Goal: Information Seeking & Learning: Learn about a topic

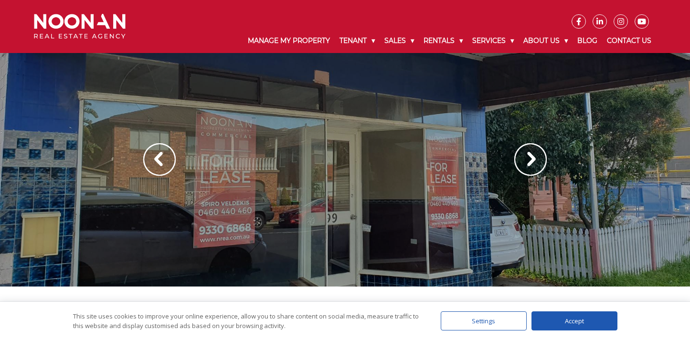
click at [530, 160] on img at bounding box center [530, 159] width 32 height 32
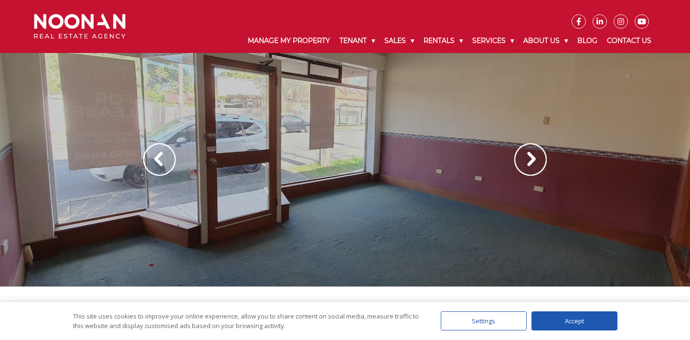
click at [530, 160] on img at bounding box center [530, 159] width 32 height 32
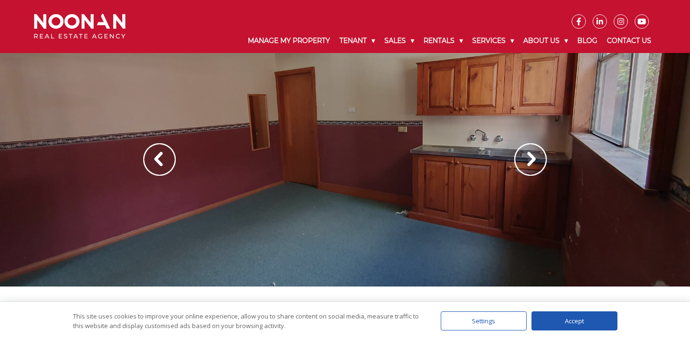
click at [530, 160] on img at bounding box center [530, 159] width 32 height 32
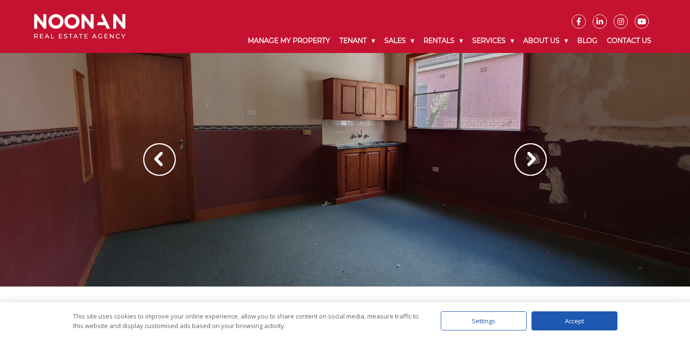
click at [530, 160] on img at bounding box center [530, 159] width 32 height 32
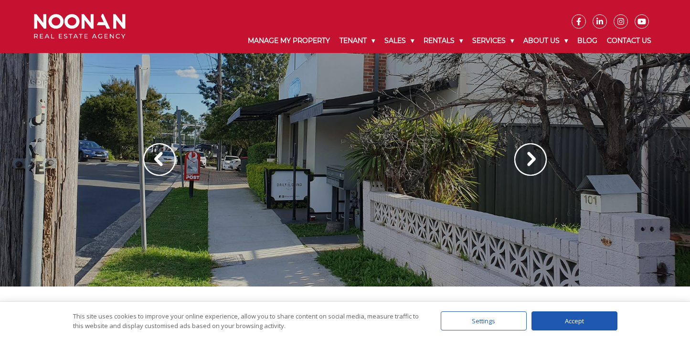
click at [530, 160] on img at bounding box center [530, 159] width 32 height 32
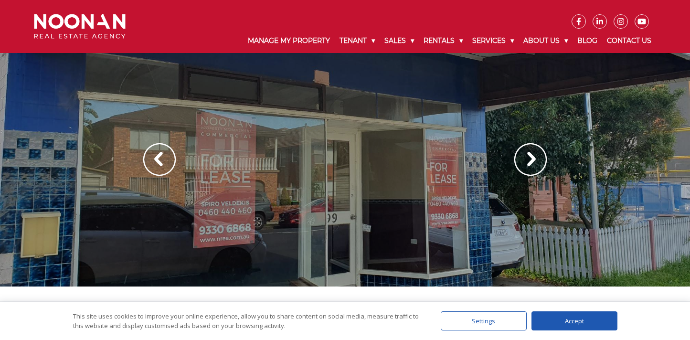
click at [530, 160] on img at bounding box center [530, 159] width 32 height 32
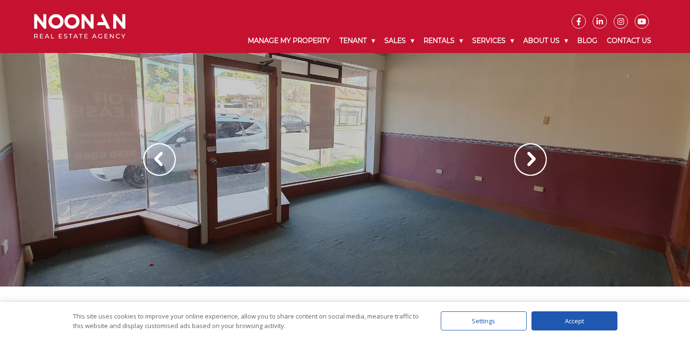
click at [530, 160] on img at bounding box center [530, 159] width 32 height 32
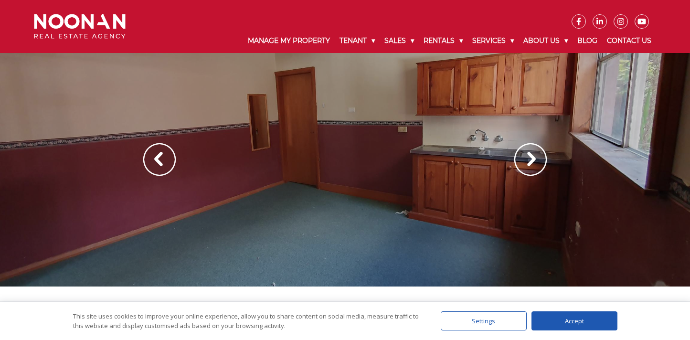
click at [530, 160] on img at bounding box center [530, 159] width 32 height 32
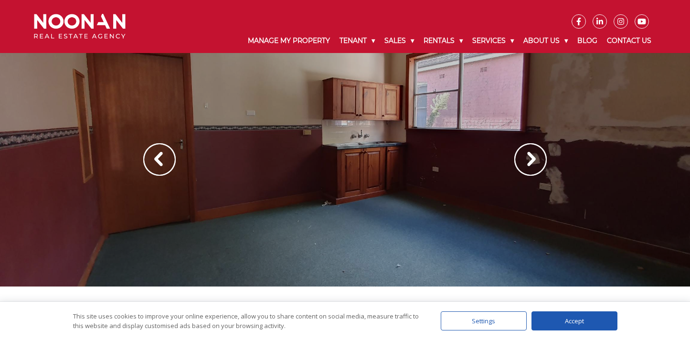
click at [530, 160] on img at bounding box center [530, 159] width 32 height 32
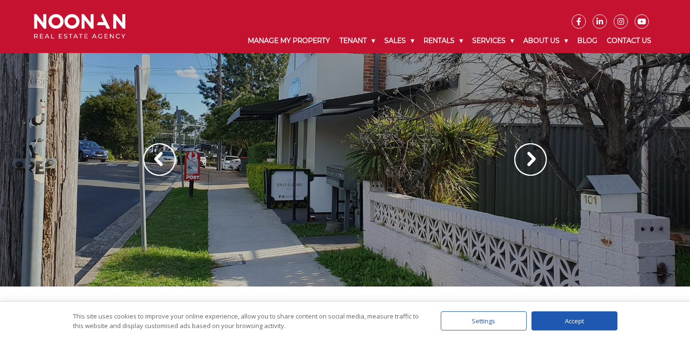
click at [530, 160] on img at bounding box center [530, 159] width 32 height 32
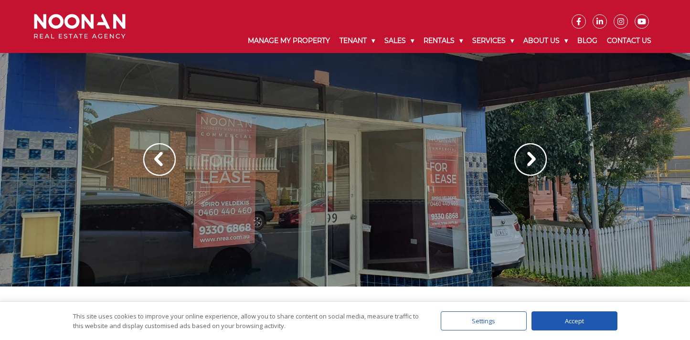
click at [530, 160] on img at bounding box center [530, 159] width 32 height 32
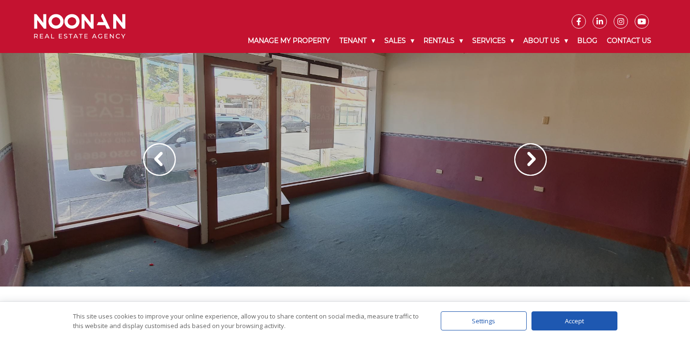
click at [530, 160] on img at bounding box center [530, 159] width 32 height 32
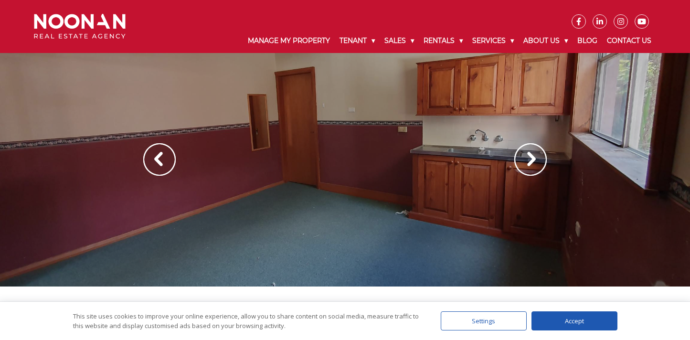
click at [530, 160] on img at bounding box center [530, 159] width 32 height 32
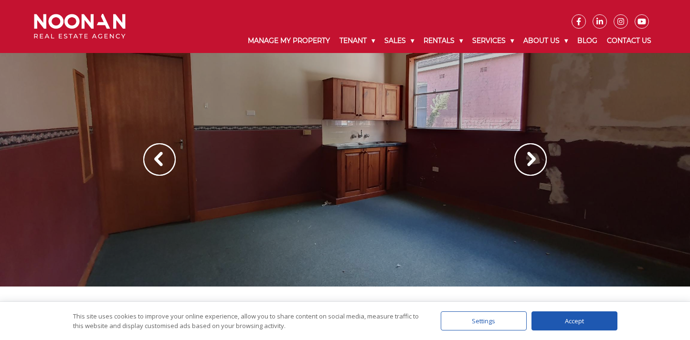
click at [530, 160] on img at bounding box center [530, 159] width 32 height 32
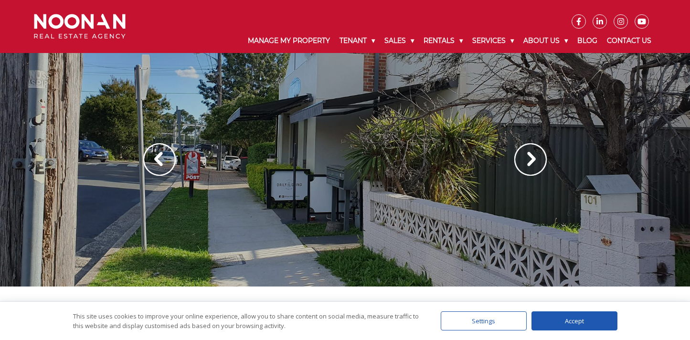
click at [555, 319] on div "Accept" at bounding box center [574, 320] width 86 height 19
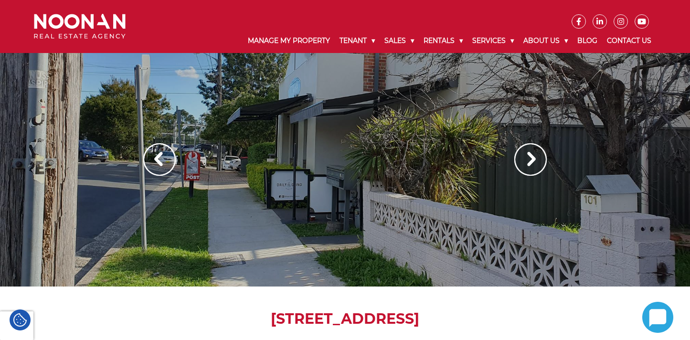
click at [534, 158] on img at bounding box center [530, 159] width 32 height 32
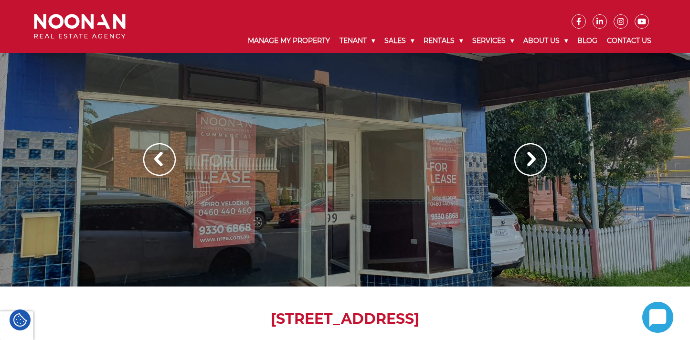
click at [534, 158] on img at bounding box center [530, 159] width 32 height 32
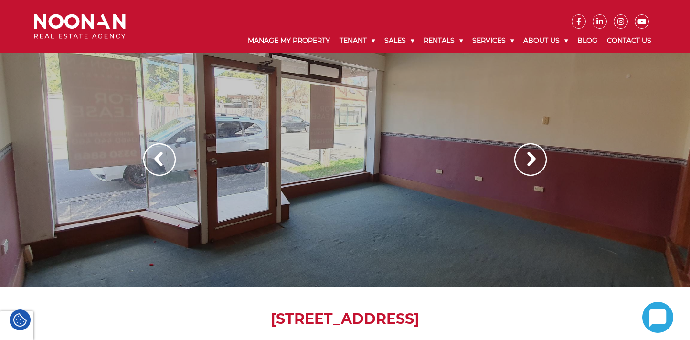
click at [534, 158] on img at bounding box center [530, 159] width 32 height 32
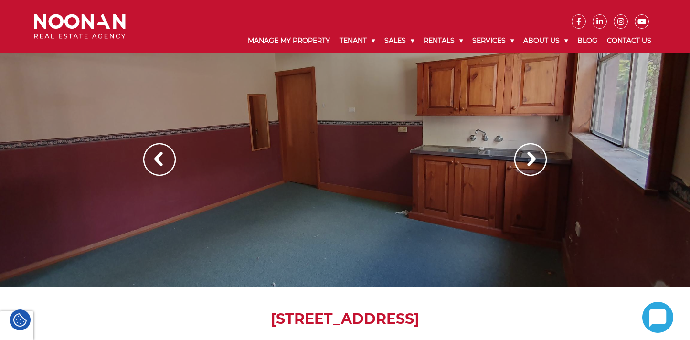
click at [534, 158] on img at bounding box center [530, 159] width 32 height 32
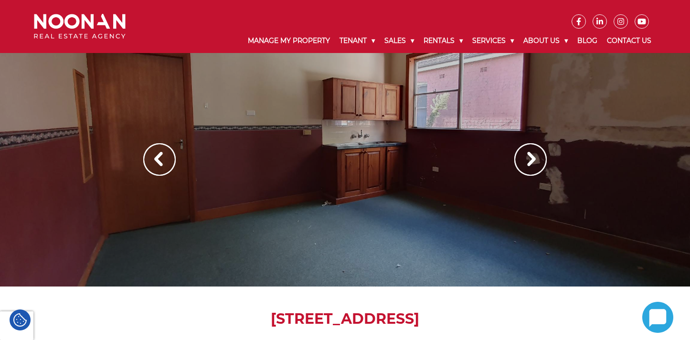
click at [534, 158] on img at bounding box center [530, 159] width 32 height 32
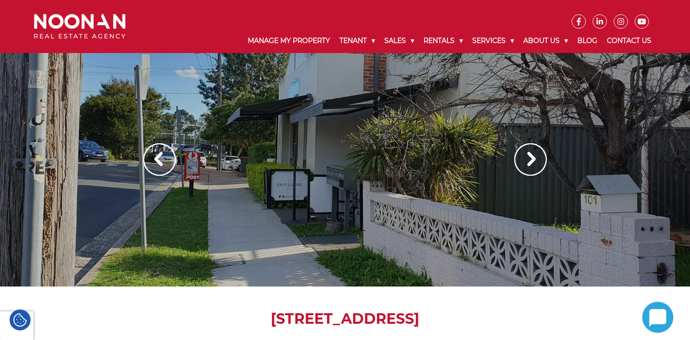
click at [534, 158] on img at bounding box center [530, 159] width 32 height 32
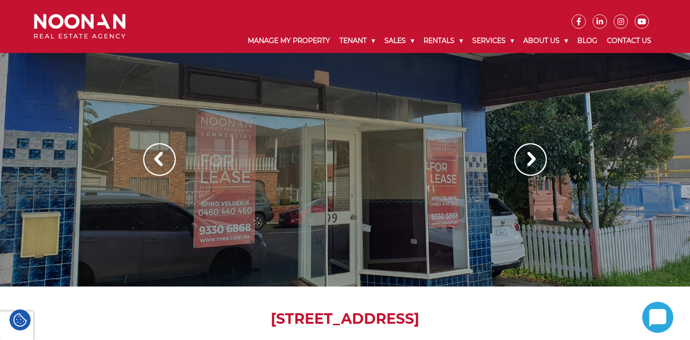
click at [534, 158] on img at bounding box center [530, 159] width 32 height 32
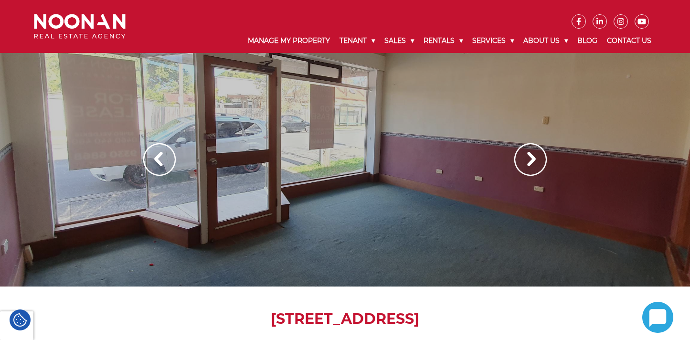
click at [534, 158] on img at bounding box center [530, 159] width 32 height 32
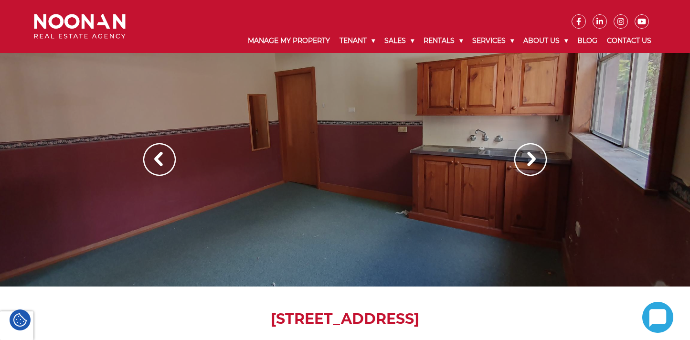
click at [534, 158] on img at bounding box center [530, 159] width 32 height 32
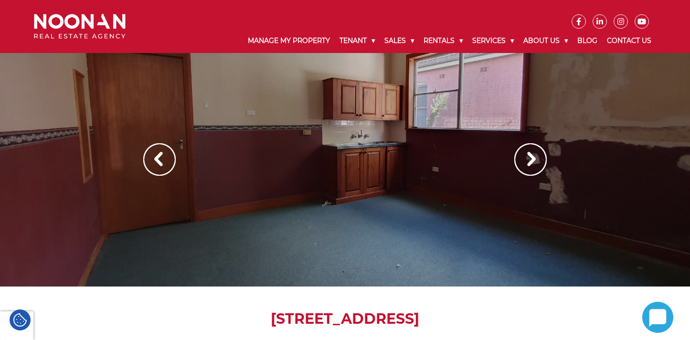
click at [534, 158] on img at bounding box center [530, 159] width 32 height 32
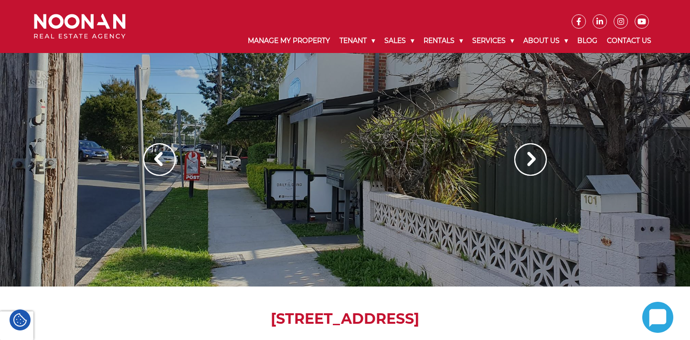
click at [534, 158] on img at bounding box center [530, 159] width 32 height 32
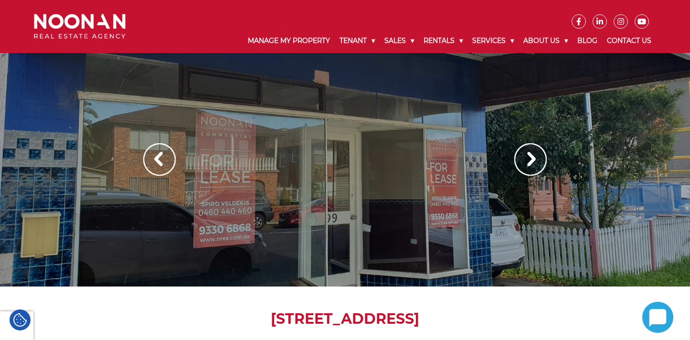
click at [534, 158] on img at bounding box center [530, 159] width 32 height 32
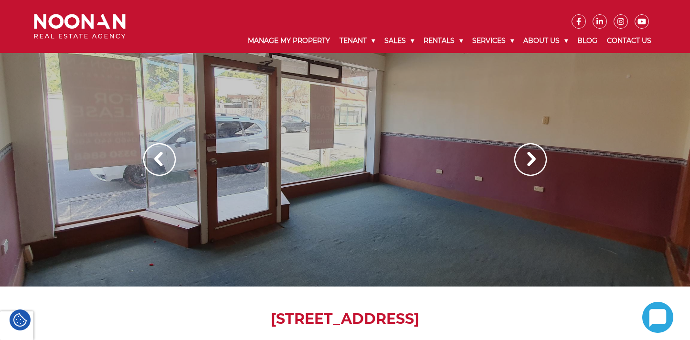
click at [534, 158] on img at bounding box center [530, 159] width 32 height 32
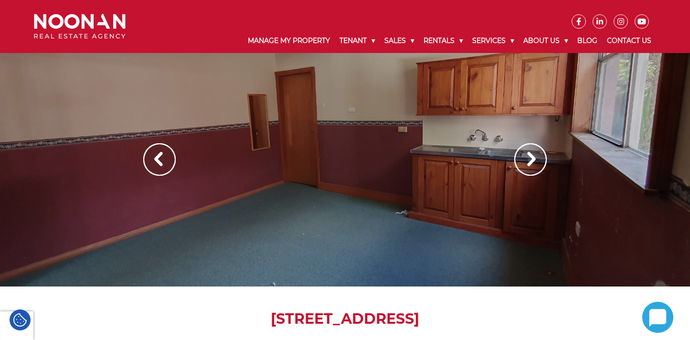
click at [534, 158] on img at bounding box center [530, 159] width 32 height 32
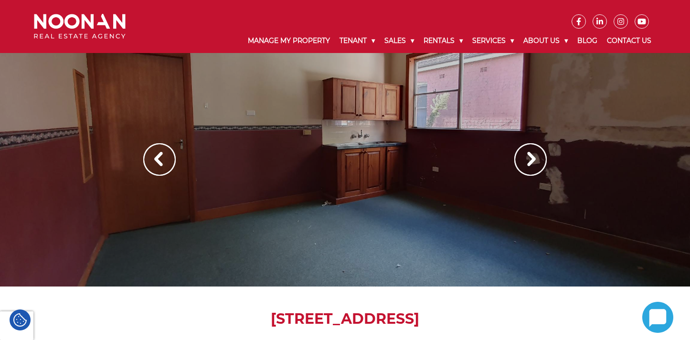
click at [534, 158] on img at bounding box center [530, 159] width 32 height 32
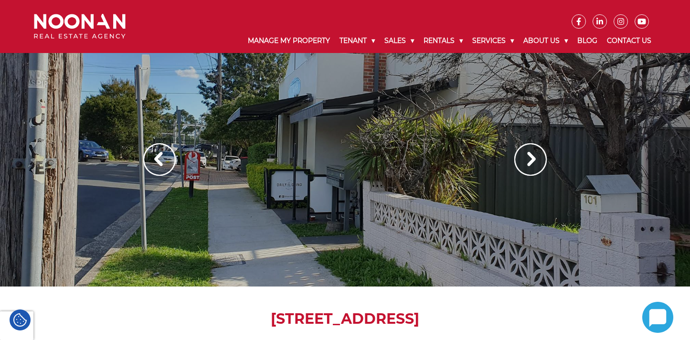
click at [534, 158] on img at bounding box center [530, 159] width 32 height 32
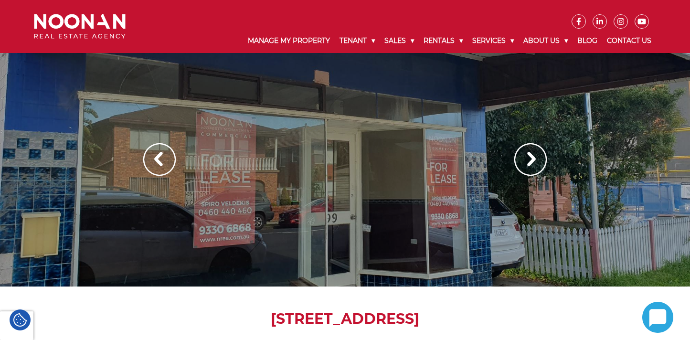
click at [522, 164] on img at bounding box center [530, 159] width 32 height 32
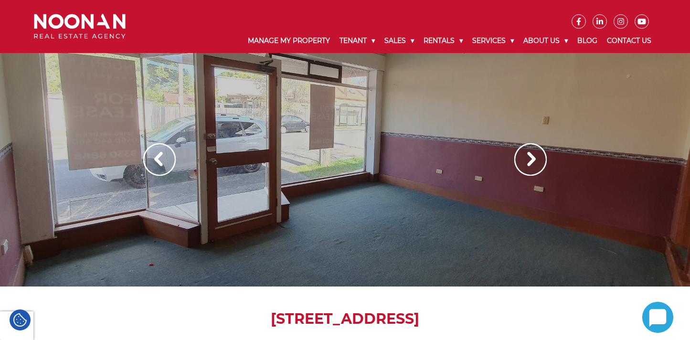
click at [522, 164] on img at bounding box center [530, 159] width 32 height 32
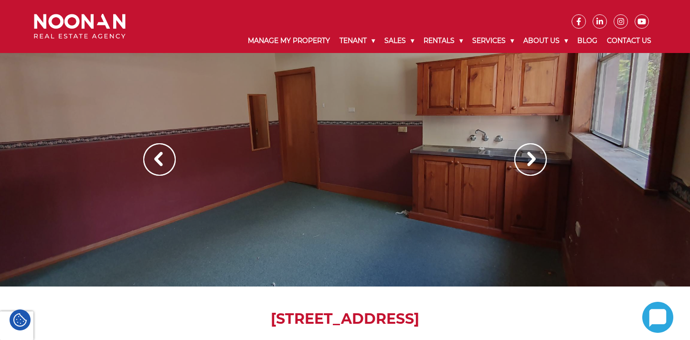
click at [522, 164] on img at bounding box center [530, 159] width 32 height 32
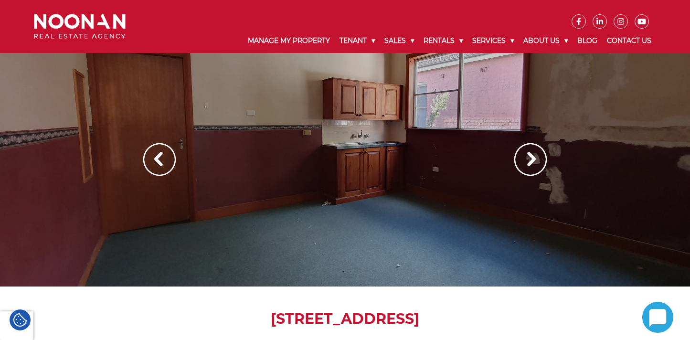
click at [522, 164] on img at bounding box center [530, 159] width 32 height 32
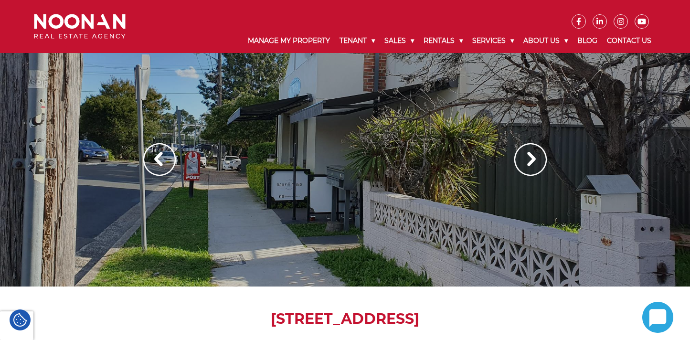
click at [522, 164] on img at bounding box center [530, 159] width 32 height 32
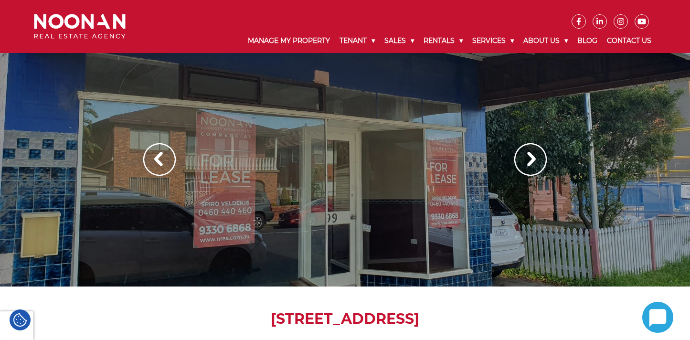
click at [522, 164] on img at bounding box center [530, 159] width 32 height 32
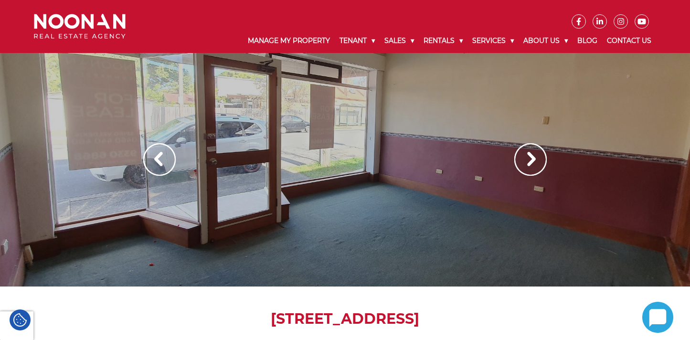
click at [522, 164] on img at bounding box center [530, 159] width 32 height 32
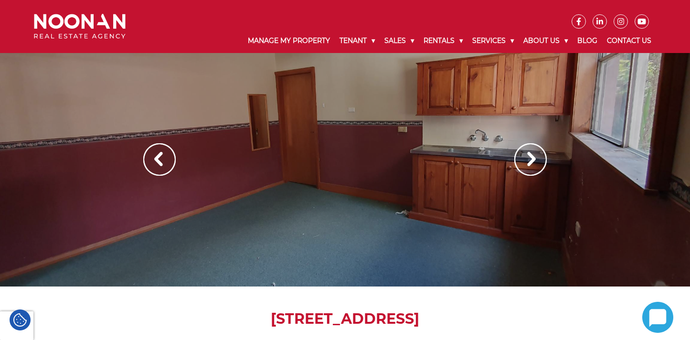
click at [528, 167] on img at bounding box center [530, 159] width 32 height 32
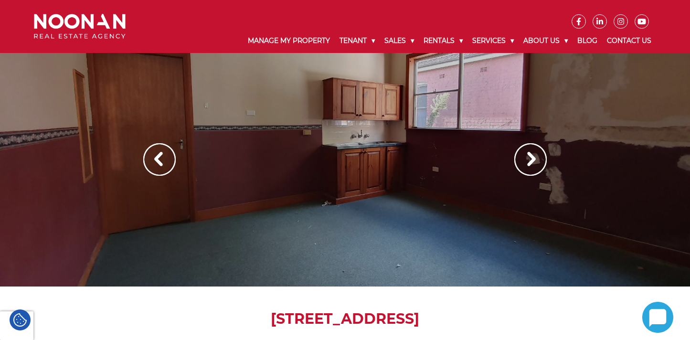
click at [528, 167] on img at bounding box center [530, 159] width 32 height 32
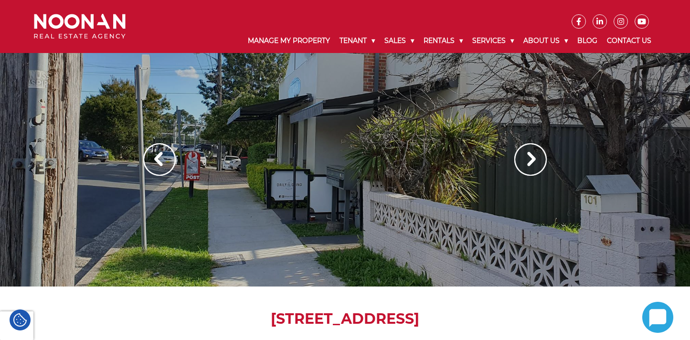
click at [528, 167] on img at bounding box center [530, 159] width 32 height 32
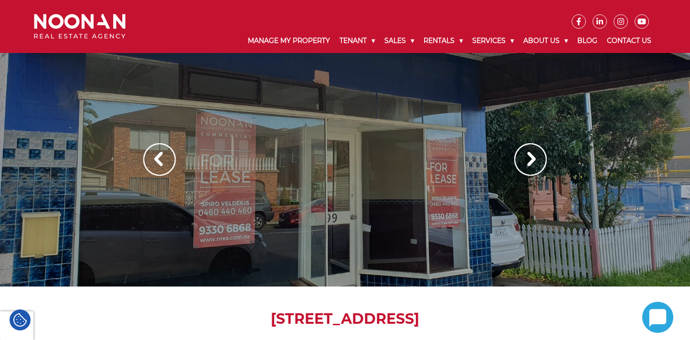
click at [528, 167] on img at bounding box center [530, 159] width 32 height 32
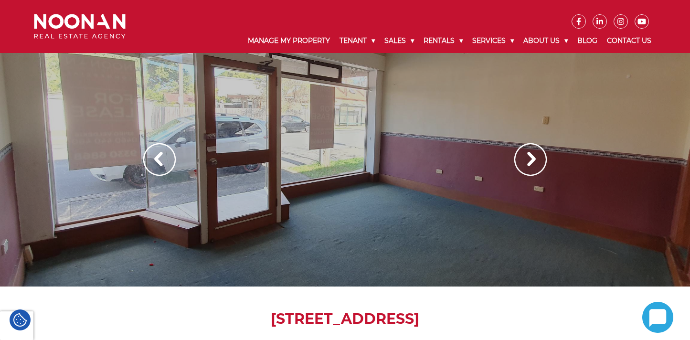
click at [528, 167] on img at bounding box center [530, 159] width 32 height 32
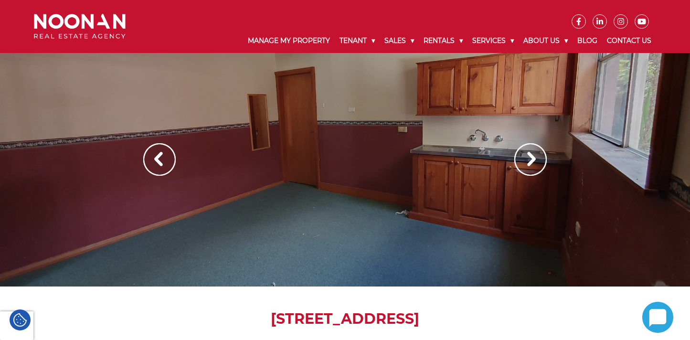
click at [528, 167] on img at bounding box center [530, 159] width 32 height 32
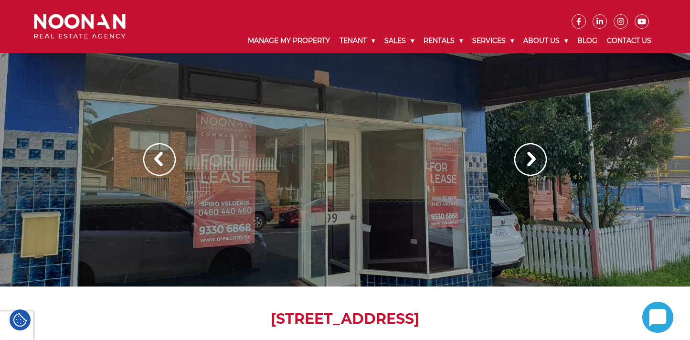
click at [534, 163] on img at bounding box center [530, 159] width 32 height 32
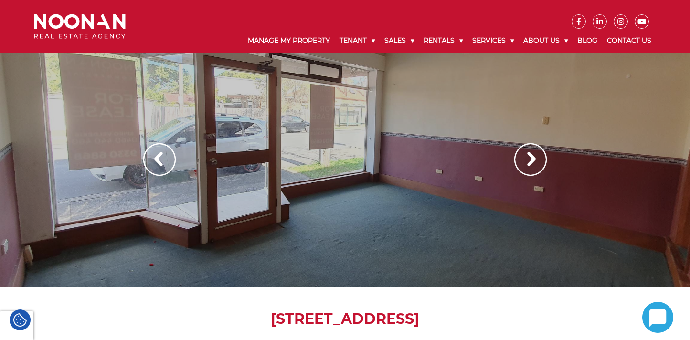
click at [534, 163] on img at bounding box center [530, 159] width 32 height 32
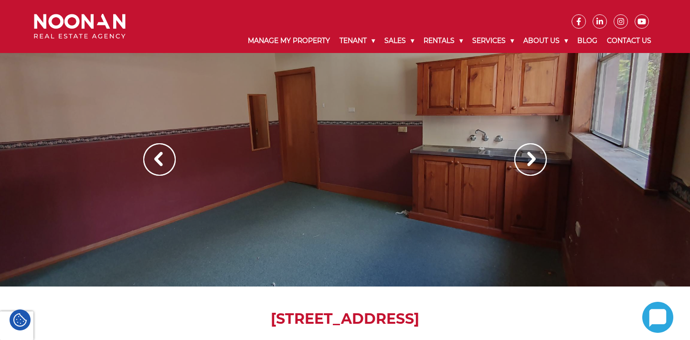
click at [534, 163] on img at bounding box center [530, 159] width 32 height 32
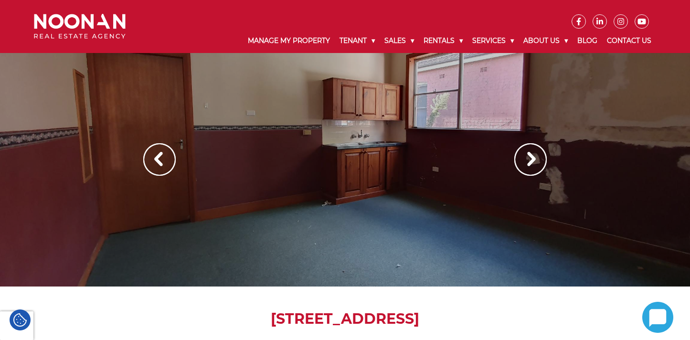
click at [534, 163] on img at bounding box center [530, 159] width 32 height 32
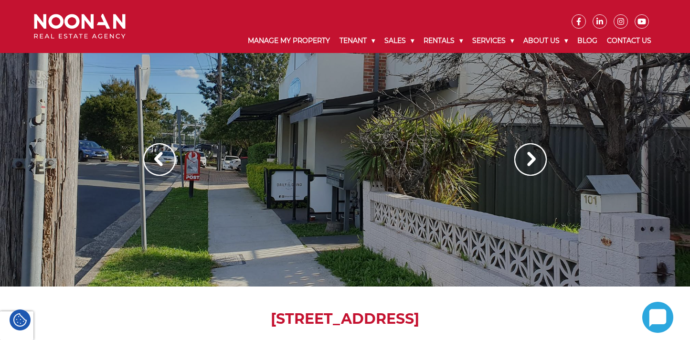
click at [534, 163] on img at bounding box center [530, 159] width 32 height 32
